Goal: Task Accomplishment & Management: Complete application form

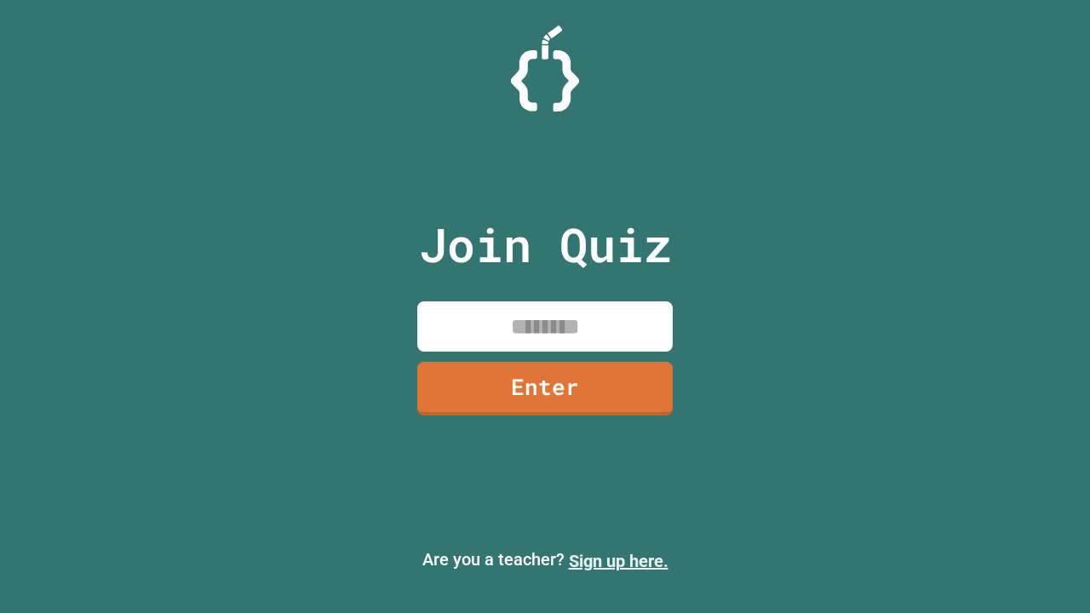
click at [618, 561] on link "Sign up here." at bounding box center [619, 561] width 100 height 20
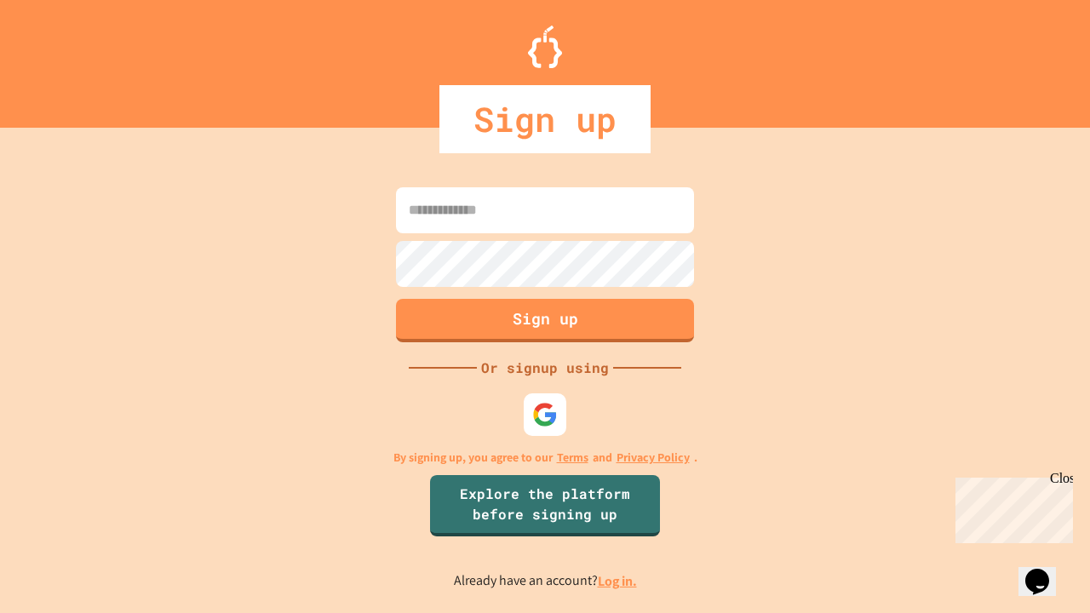
click at [618, 581] on link "Log in." at bounding box center [617, 581] width 39 height 18
